Goal: Information Seeking & Learning: Learn about a topic

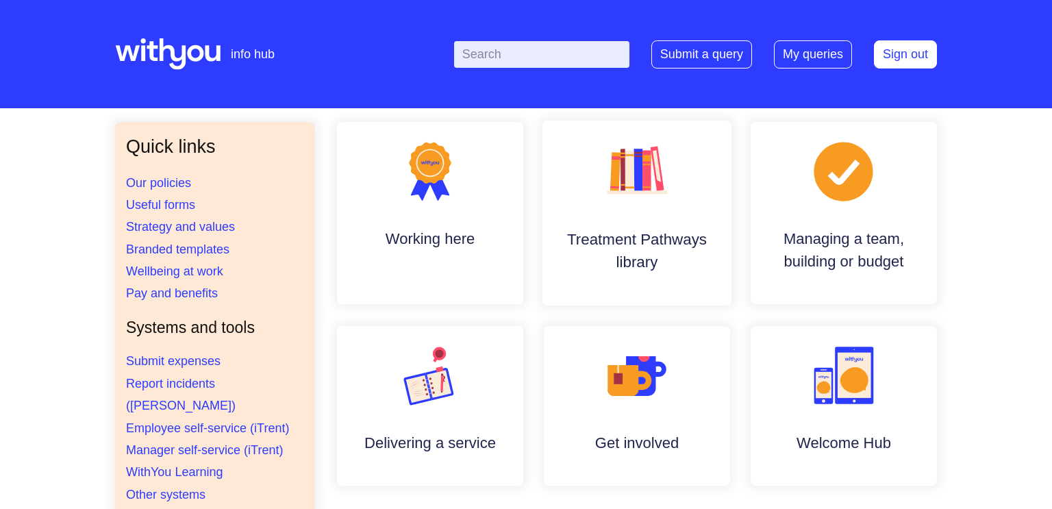
click at [634, 232] on h4 "Treatment Pathways library" at bounding box center [636, 250] width 167 height 46
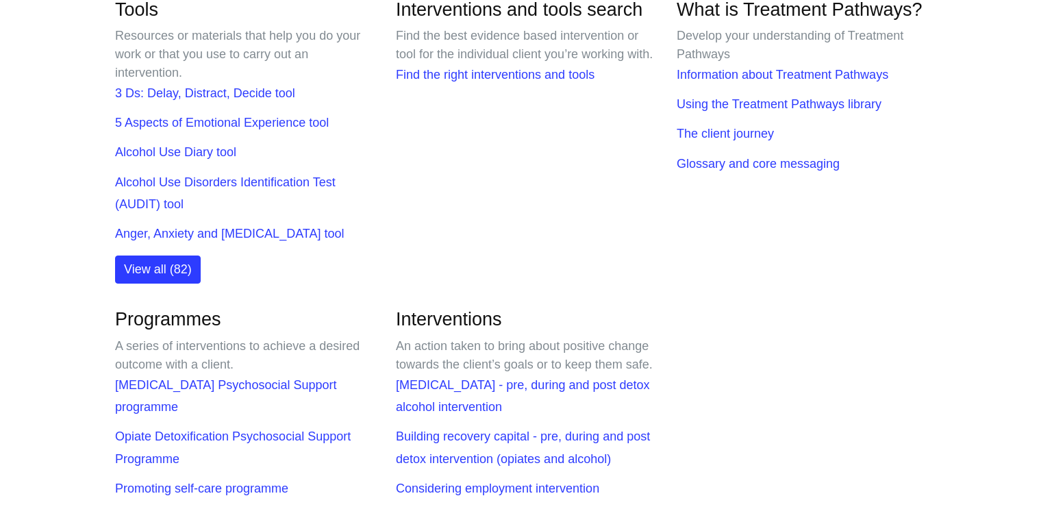
scroll to position [374, 0]
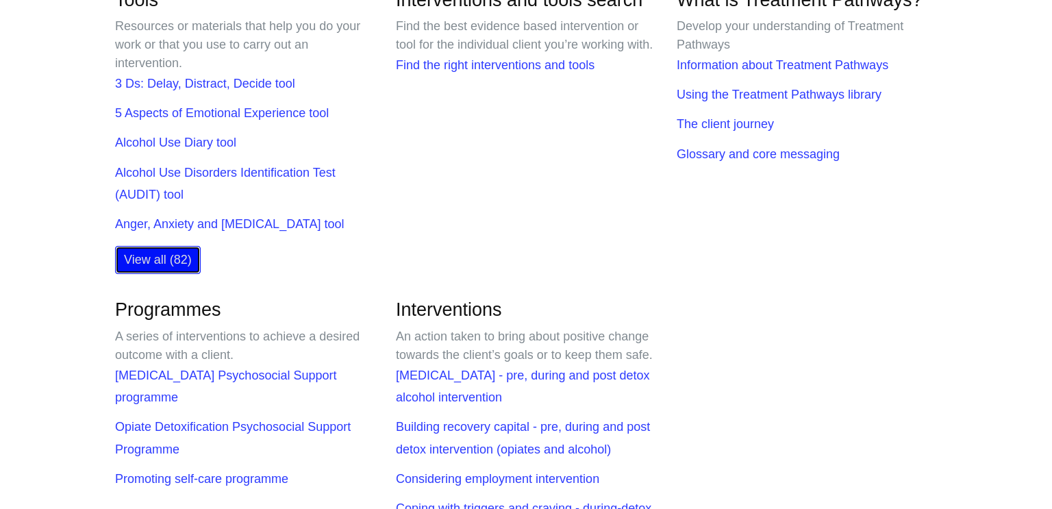
click at [151, 266] on link "View all (82)" at bounding box center [158, 260] width 86 height 28
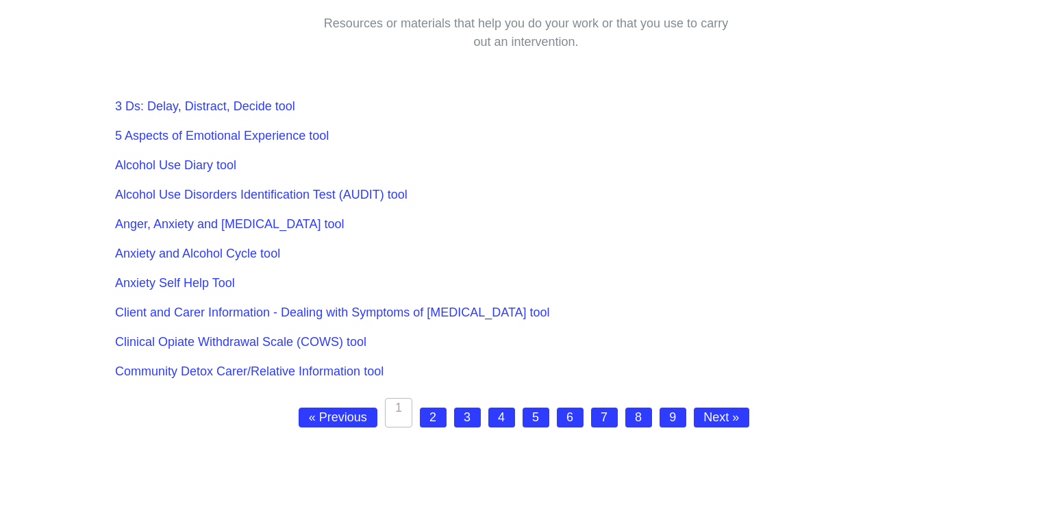
scroll to position [271, 0]
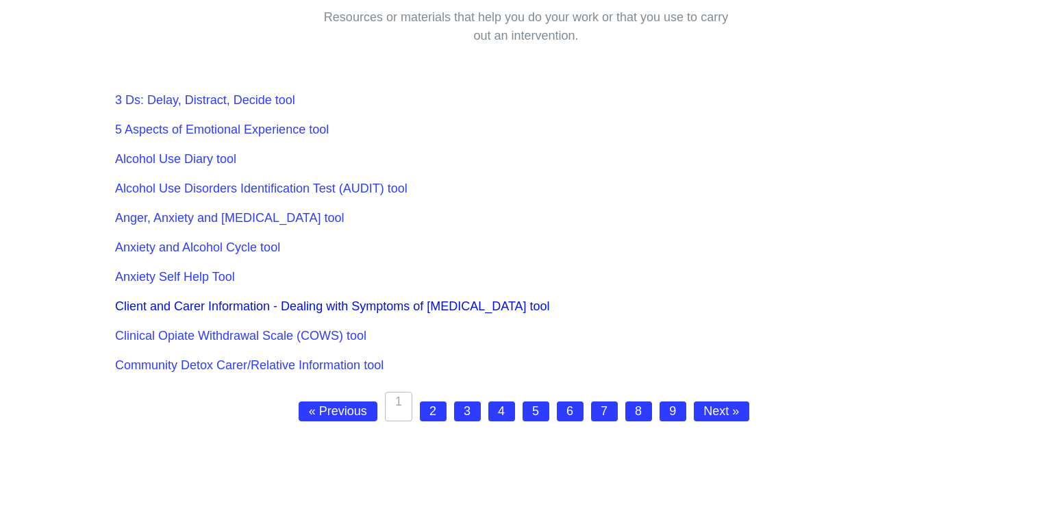
click at [353, 305] on link "Client and Carer Information - Dealing with Symptoms of [MEDICAL_DATA] tool" at bounding box center [332, 306] width 435 height 14
click at [353, 305] on link "Client and Carer Information - Dealing with Symptoms of Alcohol Withdrawal tool" at bounding box center [332, 306] width 435 height 14
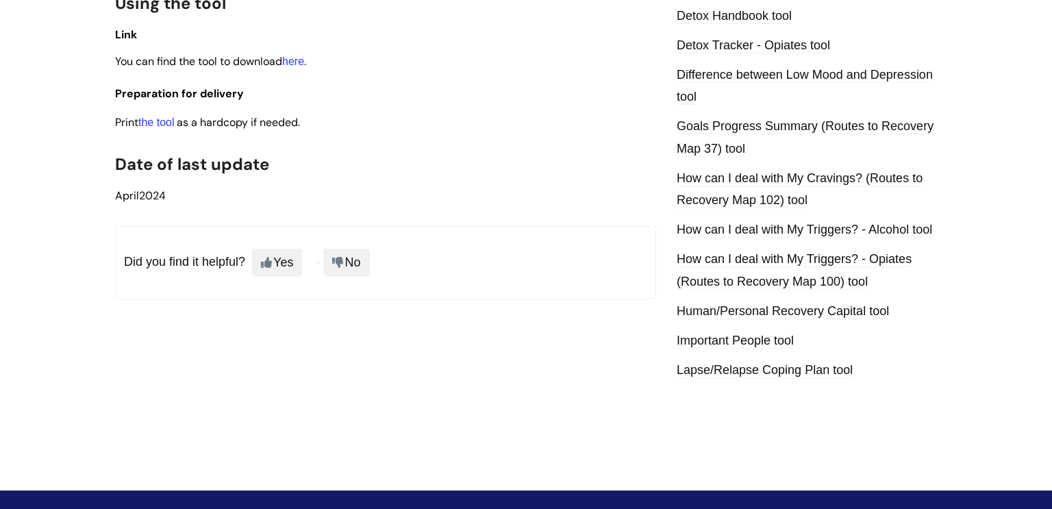
scroll to position [822, 0]
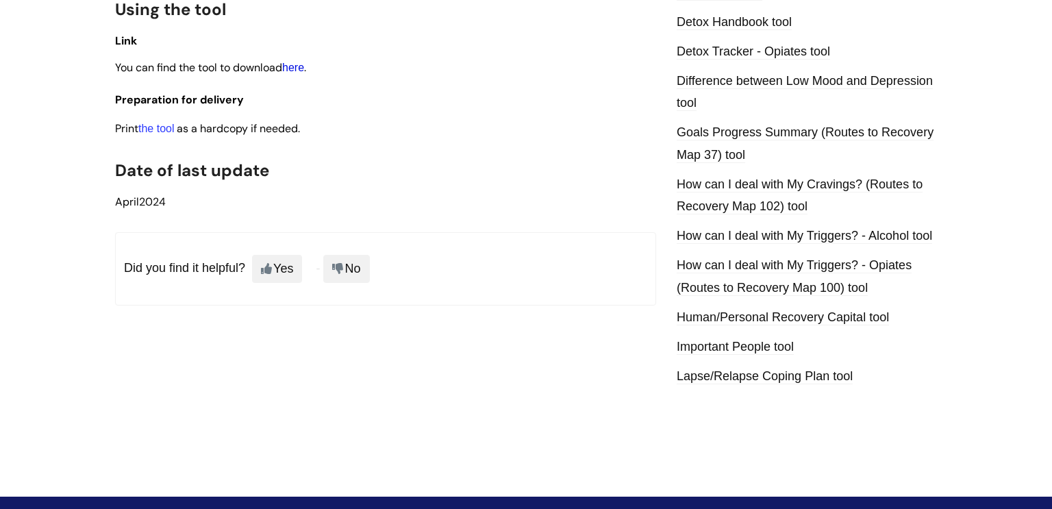
click at [300, 73] on link "here" at bounding box center [293, 68] width 22 height 12
